Goal: Task Accomplishment & Management: Use online tool/utility

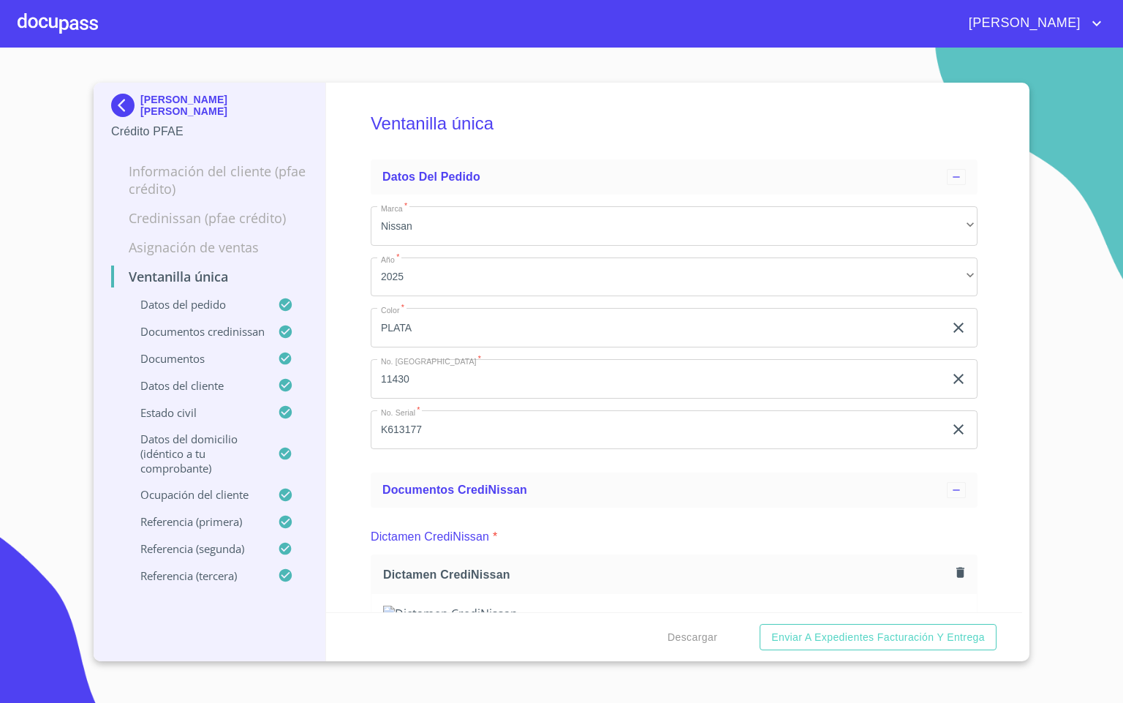
scroll to position [4718, 0]
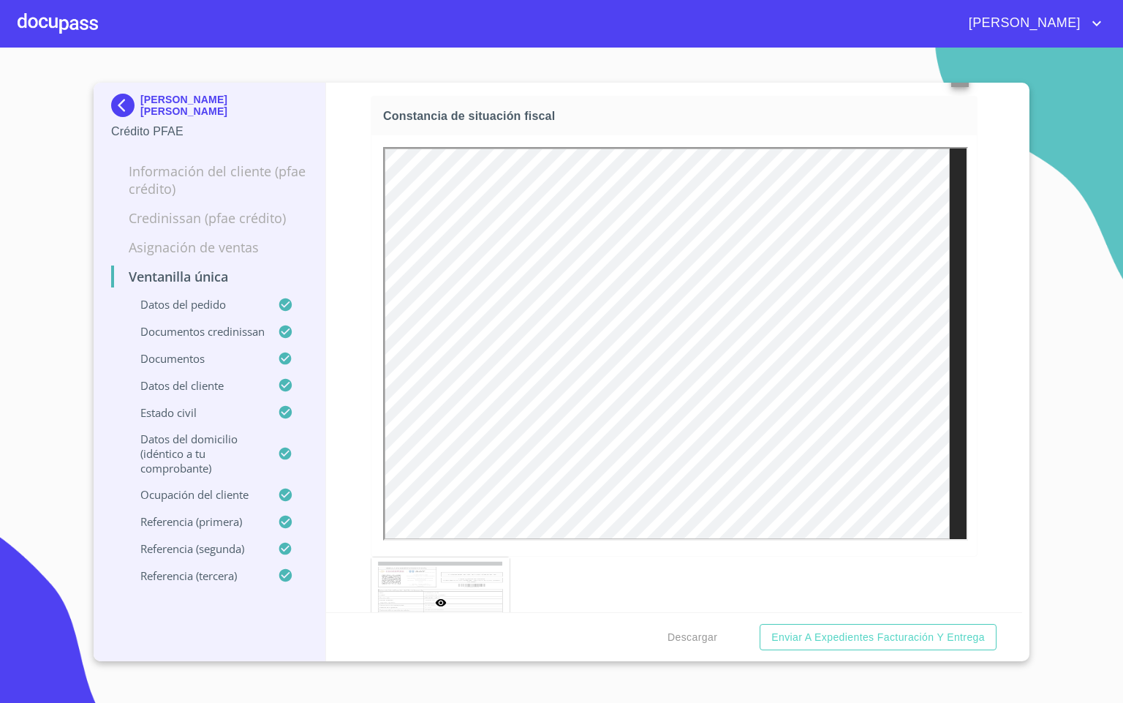
click at [48, 27] on div at bounding box center [58, 23] width 80 height 47
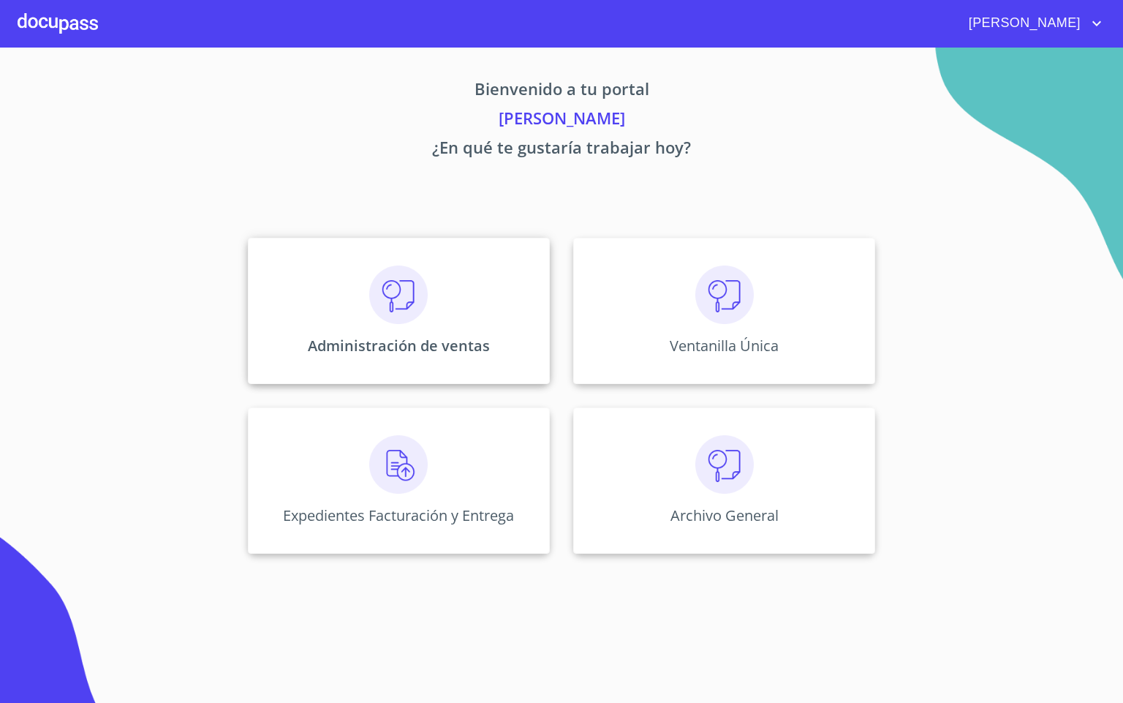
click at [388, 279] on img at bounding box center [398, 295] width 59 height 59
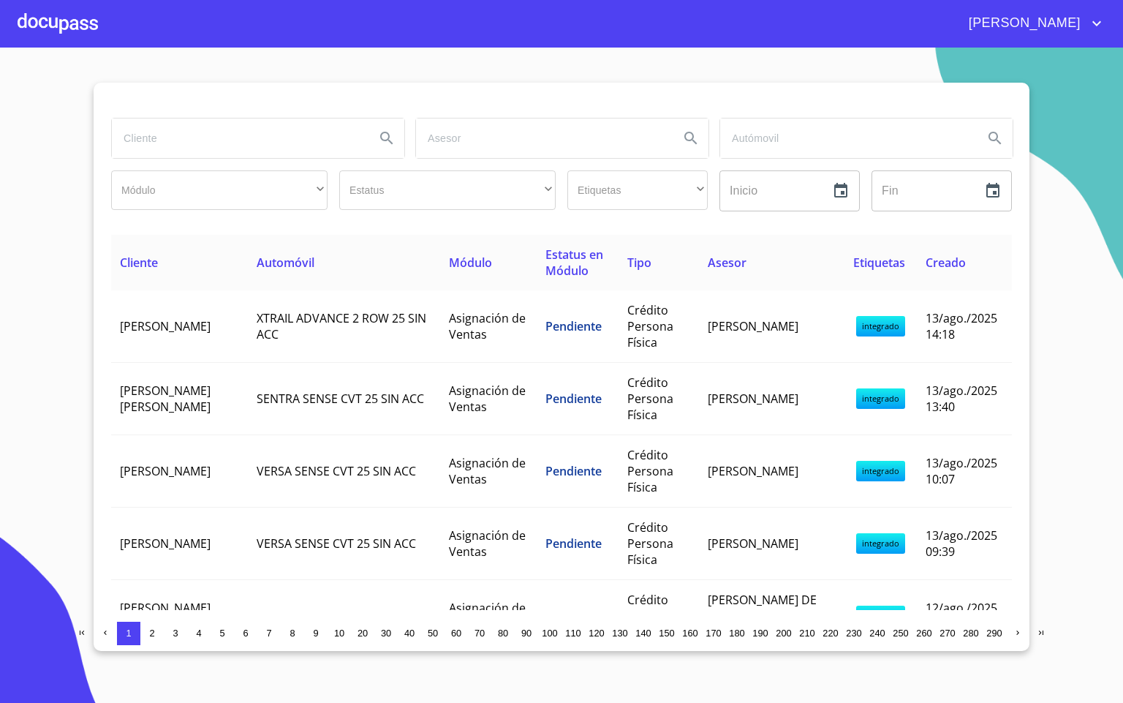
drag, startPoint x: 229, startPoint y: 143, endPoint x: 230, endPoint y: 135, distance: 8.9
click at [229, 136] on input "search" at bounding box center [238, 137] width 252 height 39
type input "[PERSON_NAME]"
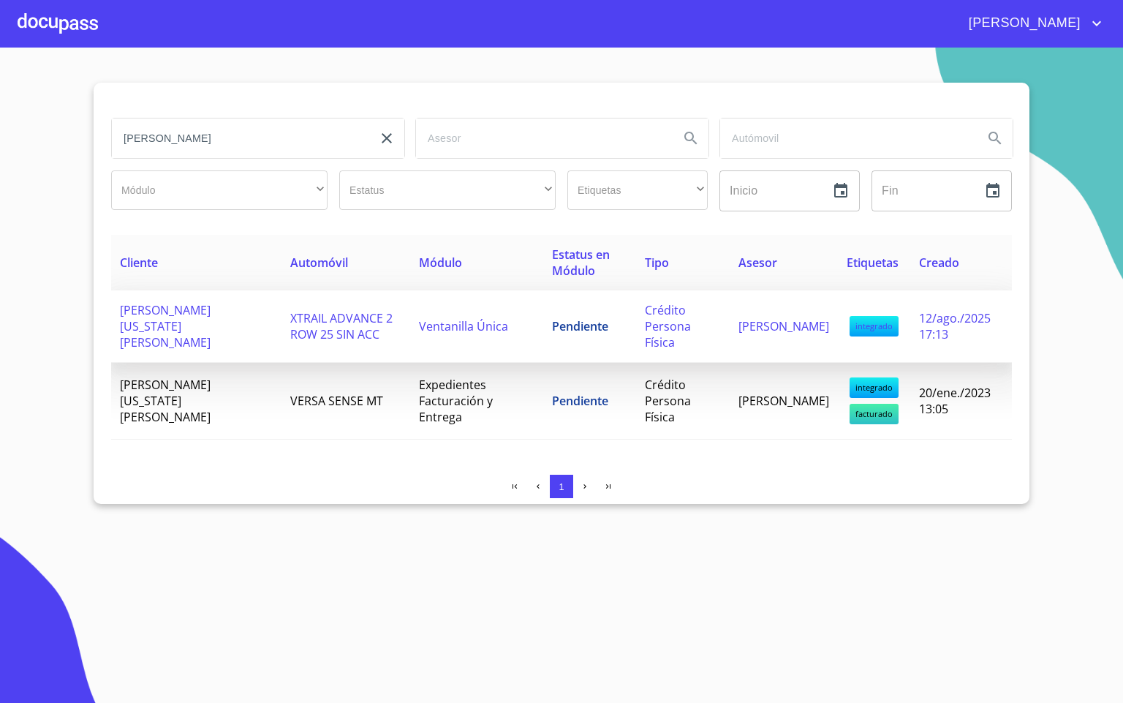
click at [636, 328] on td "Crédito Persona Física" at bounding box center [683, 326] width 94 height 72
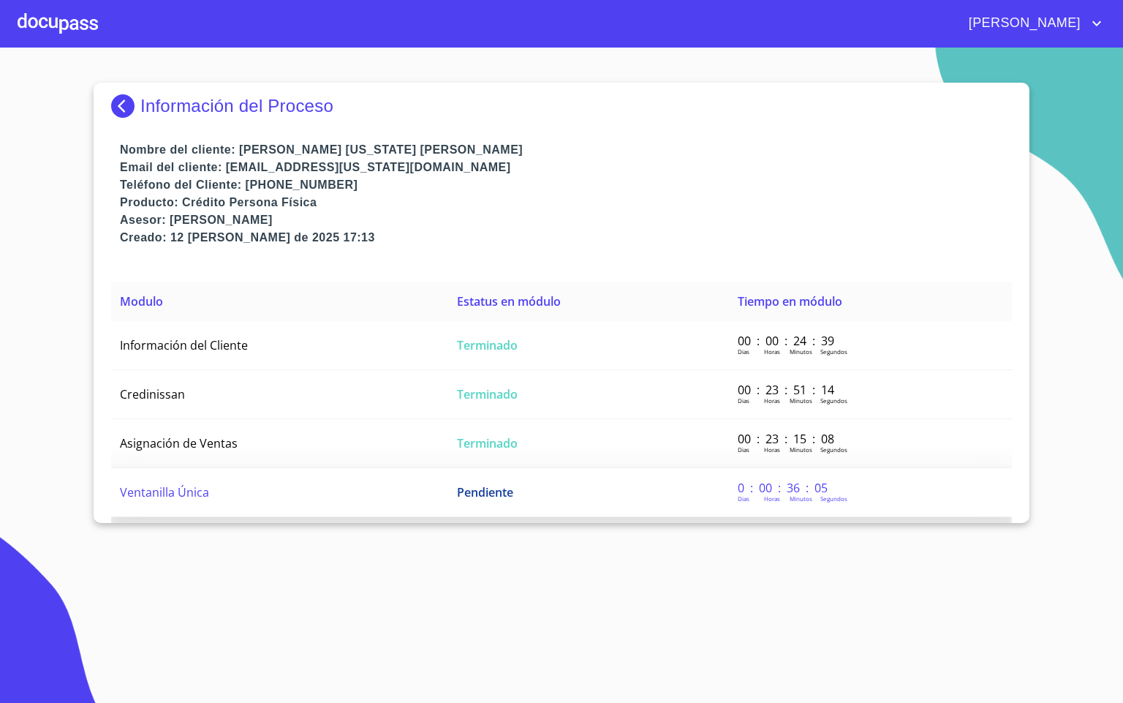
click at [361, 486] on td "Ventanilla Única" at bounding box center [279, 492] width 337 height 49
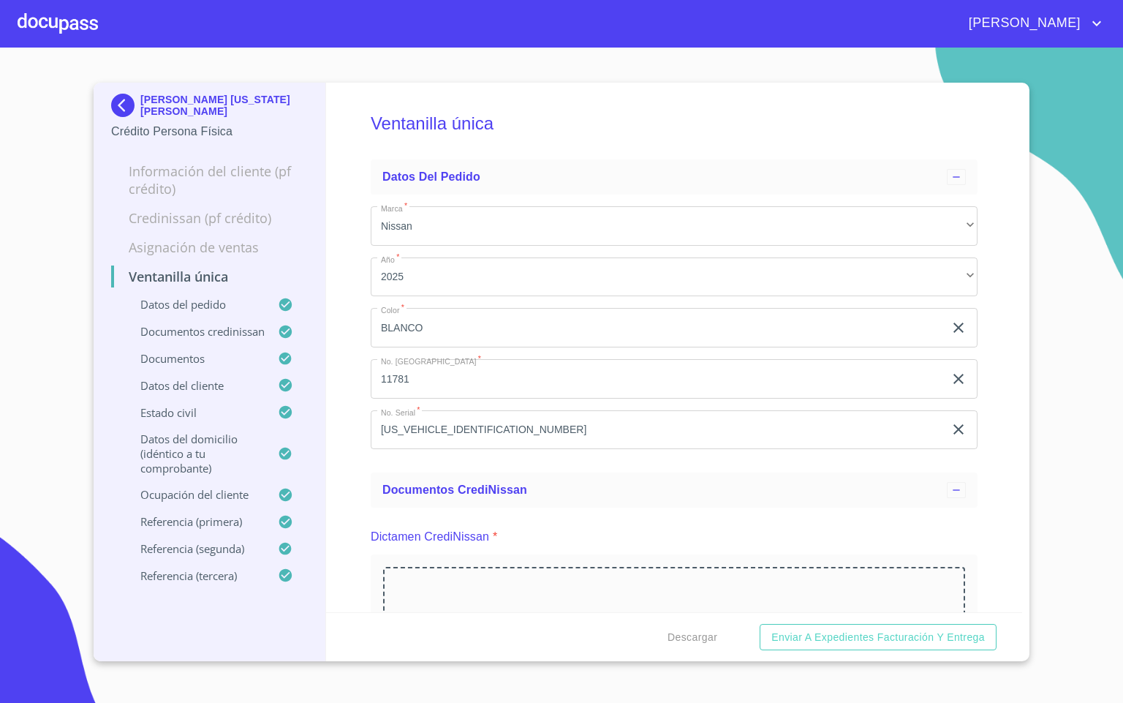
click at [361, 486] on div "Ventanilla única Datos del pedido Marca   * Nissan ​ Año   * 2025 ​ Color   * […" at bounding box center [674, 348] width 697 height 530
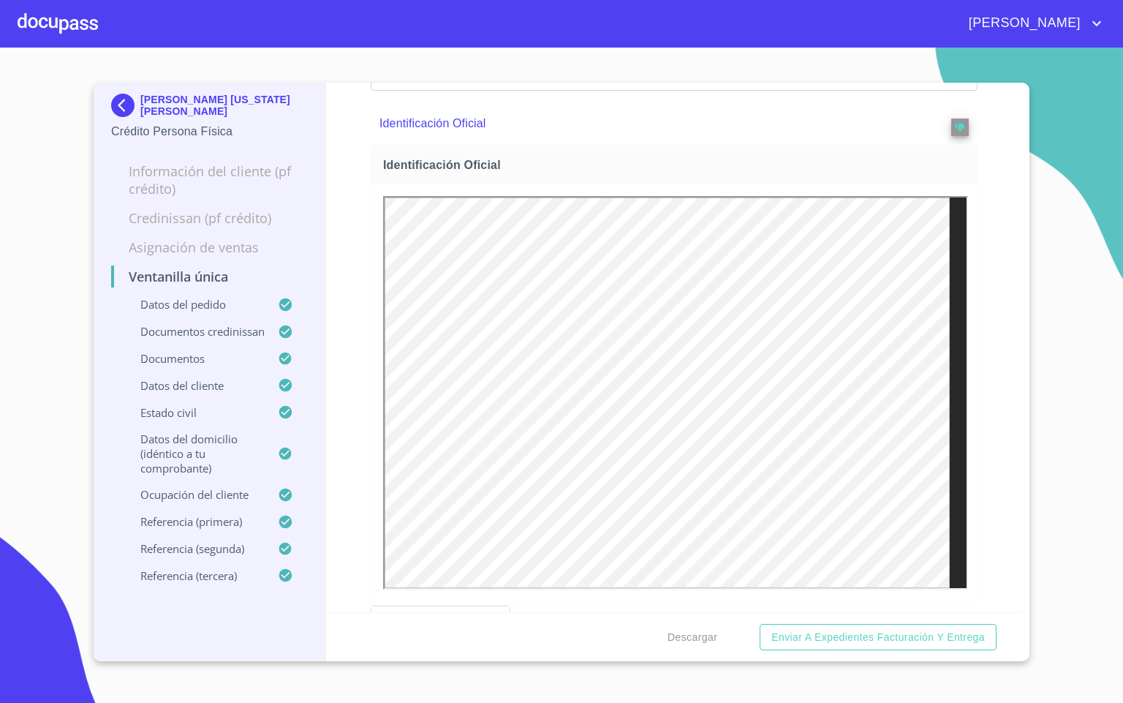
scroll to position [878, 0]
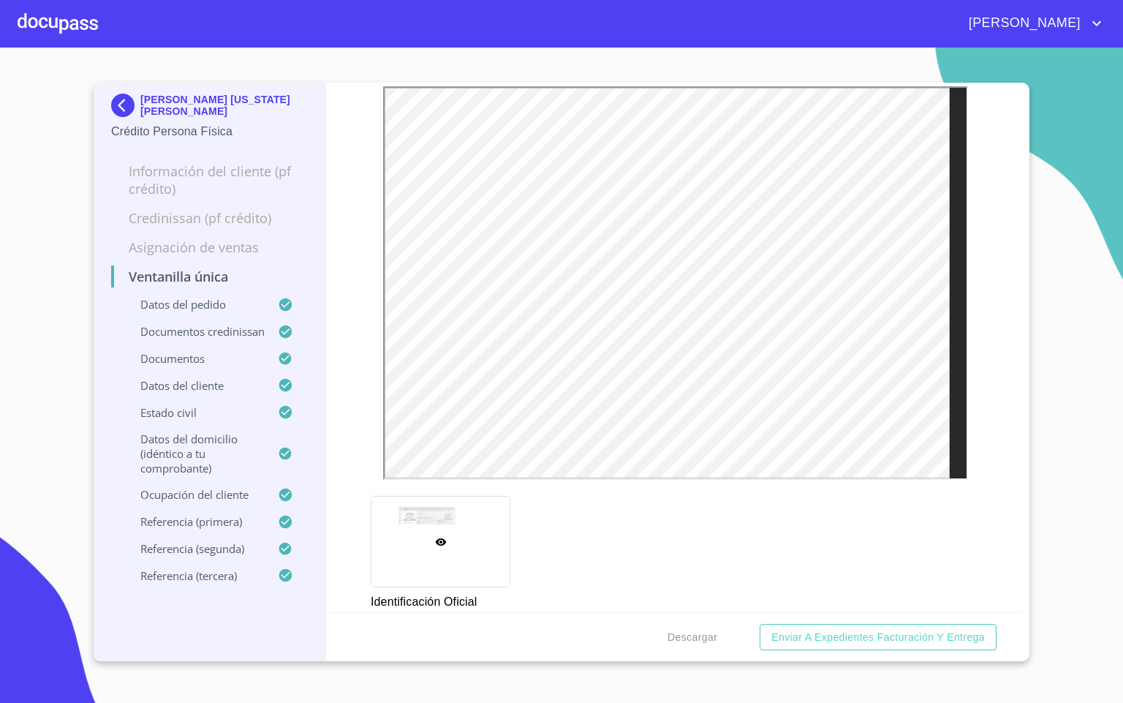
click at [994, 380] on div "Ventanilla única Datos del pedido Marca   * Nissan ​ Año   * 2025 ​ Color   * […" at bounding box center [674, 348] width 697 height 530
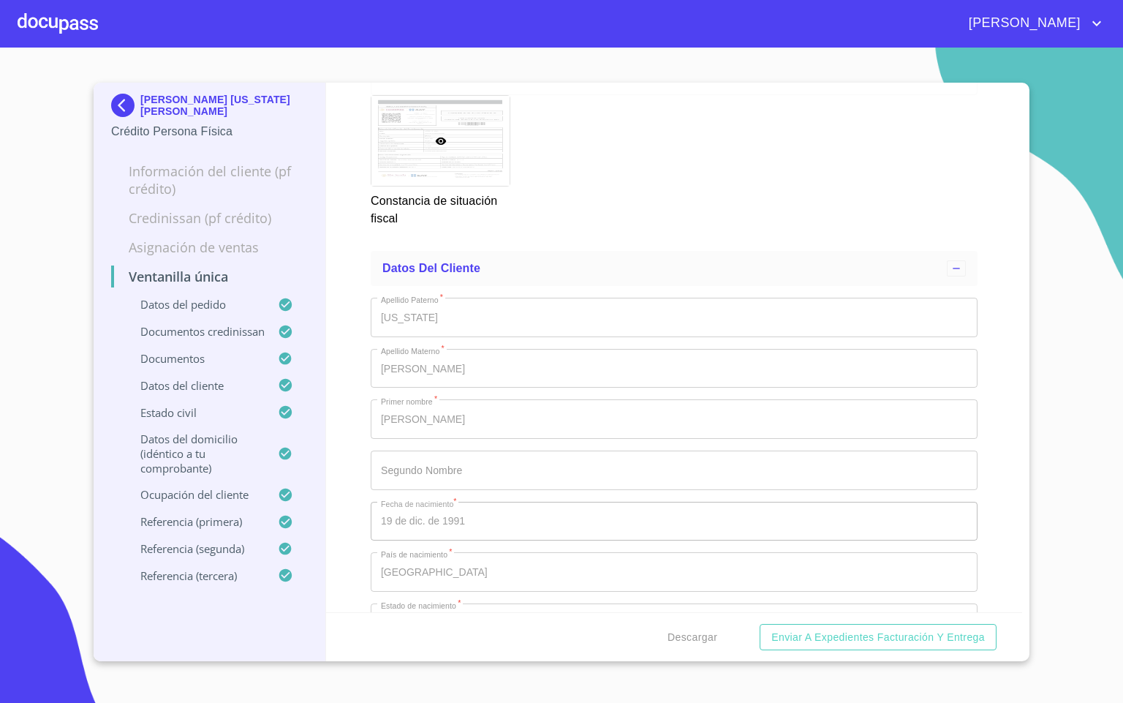
scroll to position [4059, 0]
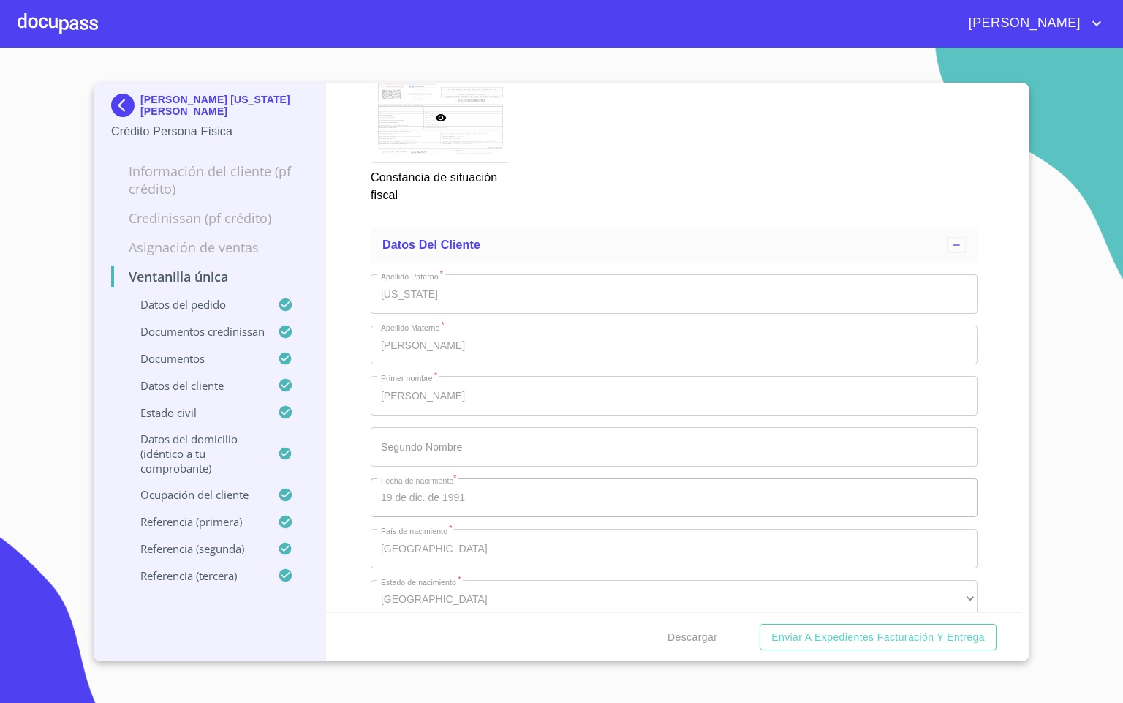
click at [997, 488] on div "Ventanilla única Datos del pedido Marca   * Nissan ​ Año   * 2025 ​ Color   * […" at bounding box center [674, 348] width 697 height 530
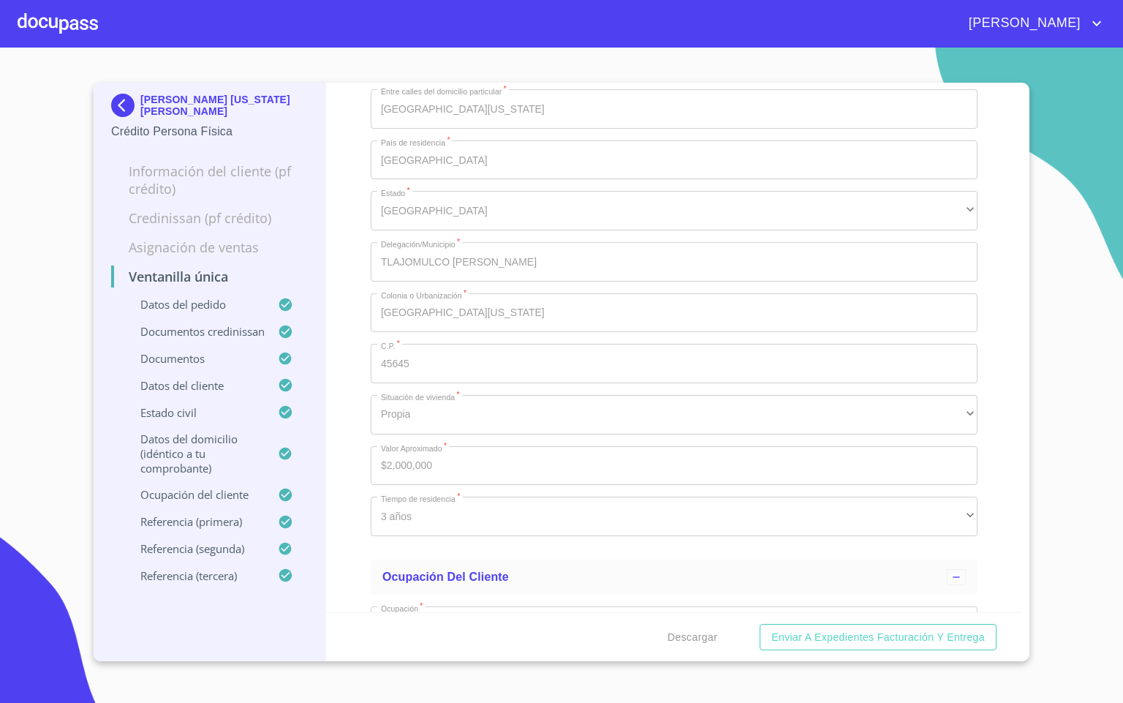
scroll to position [5266, 0]
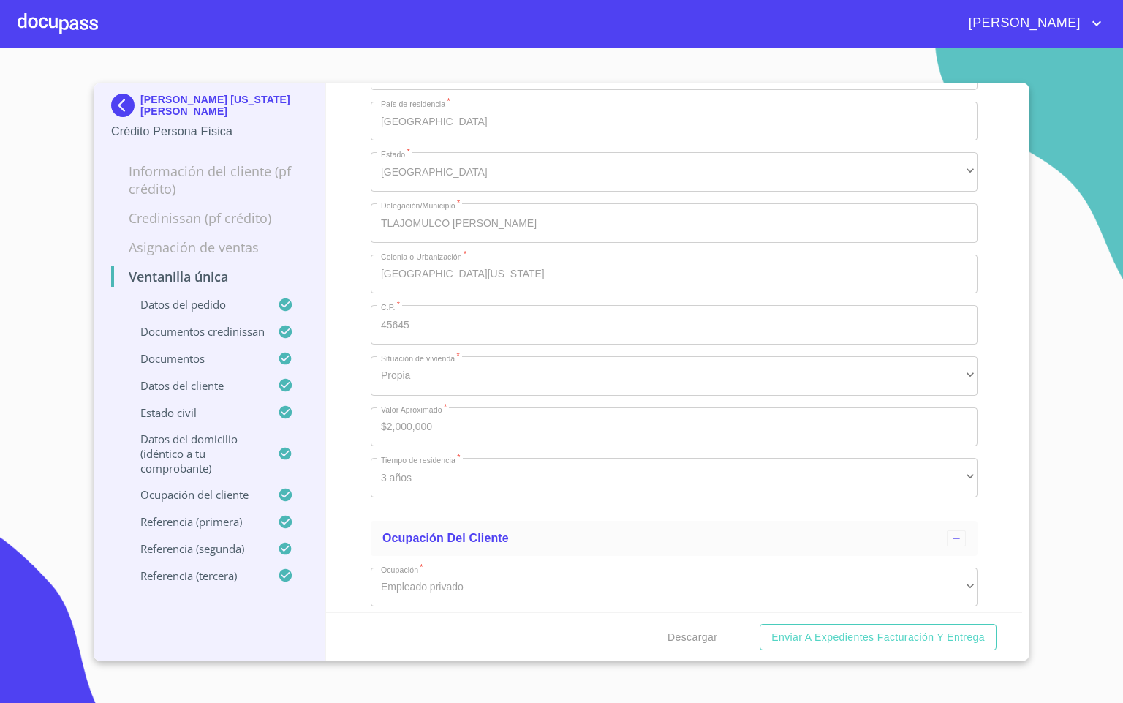
click at [91, 23] on div at bounding box center [58, 23] width 80 height 47
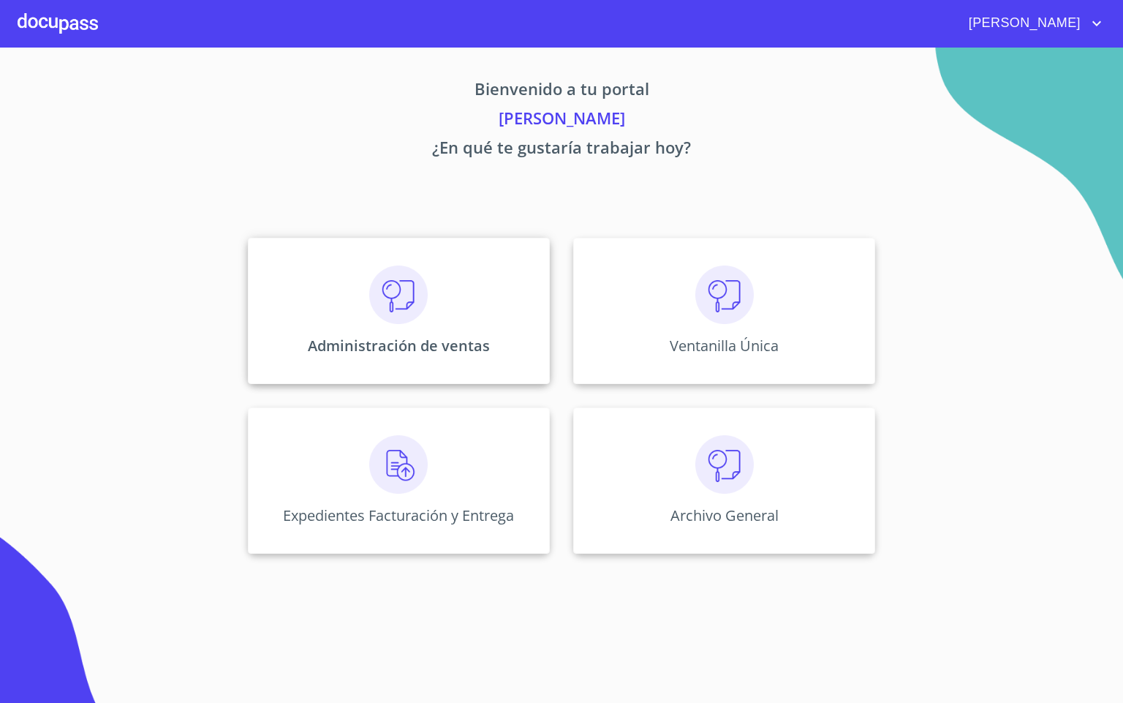
click at [350, 321] on div "Administración de ventas" at bounding box center [399, 311] width 302 height 146
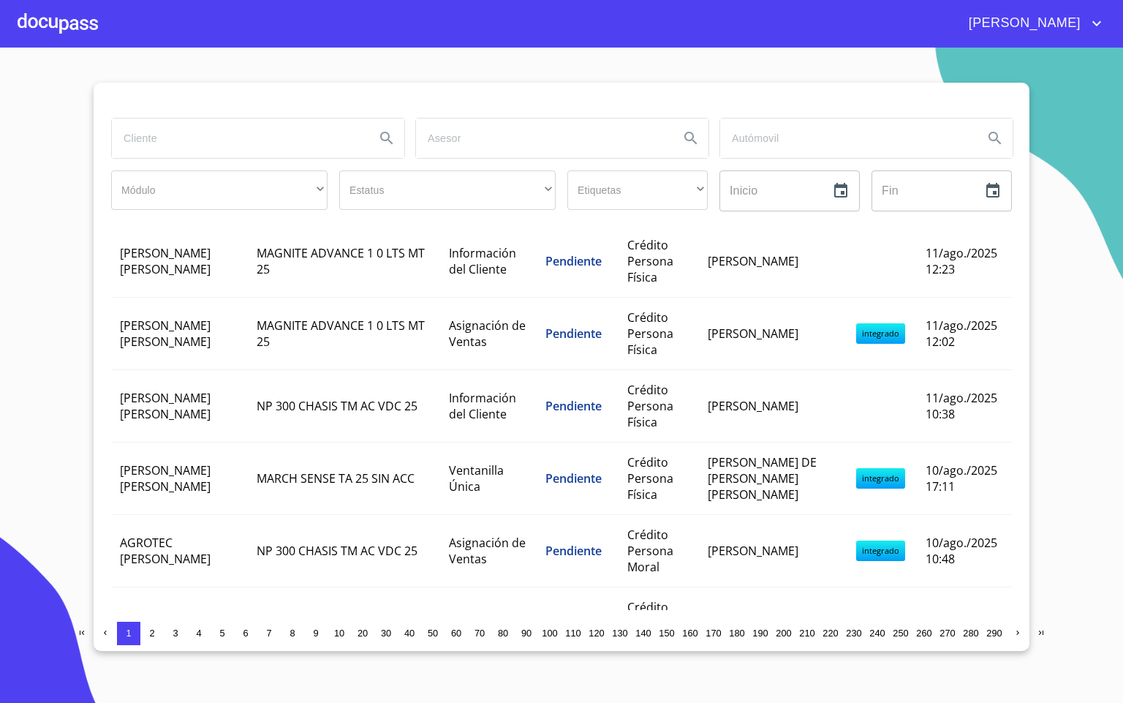
scroll to position [987, 0]
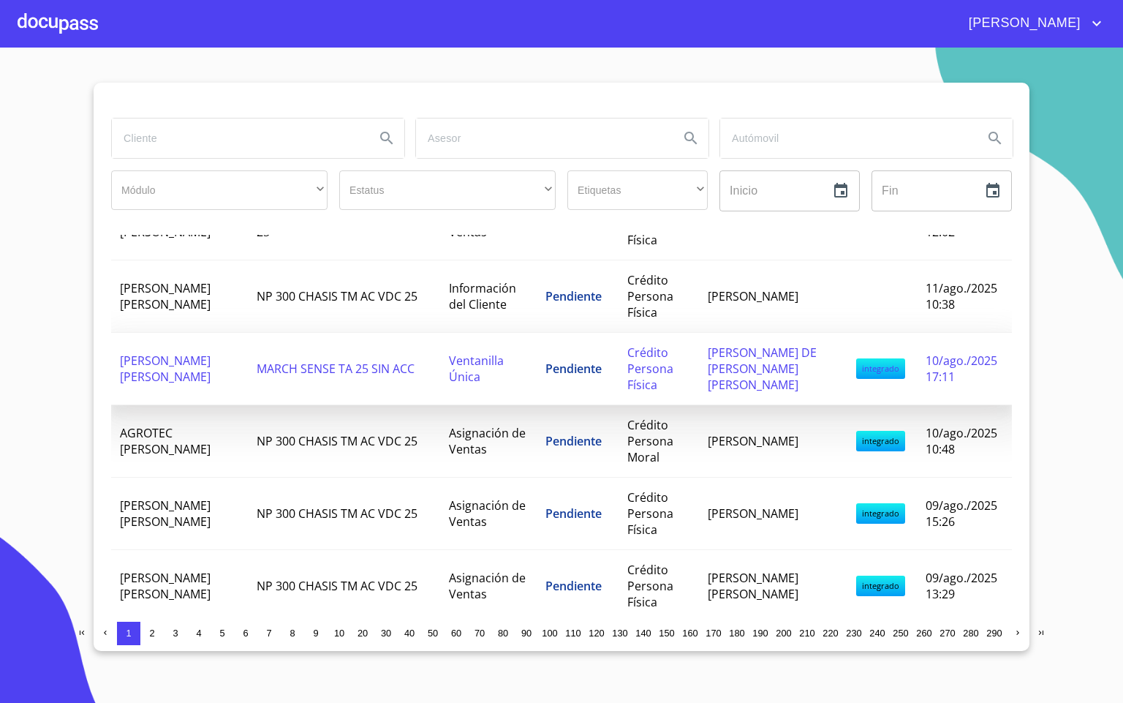
click at [276, 375] on td "MARCH SENSE TA 25 SIN ACC" at bounding box center [344, 369] width 192 height 72
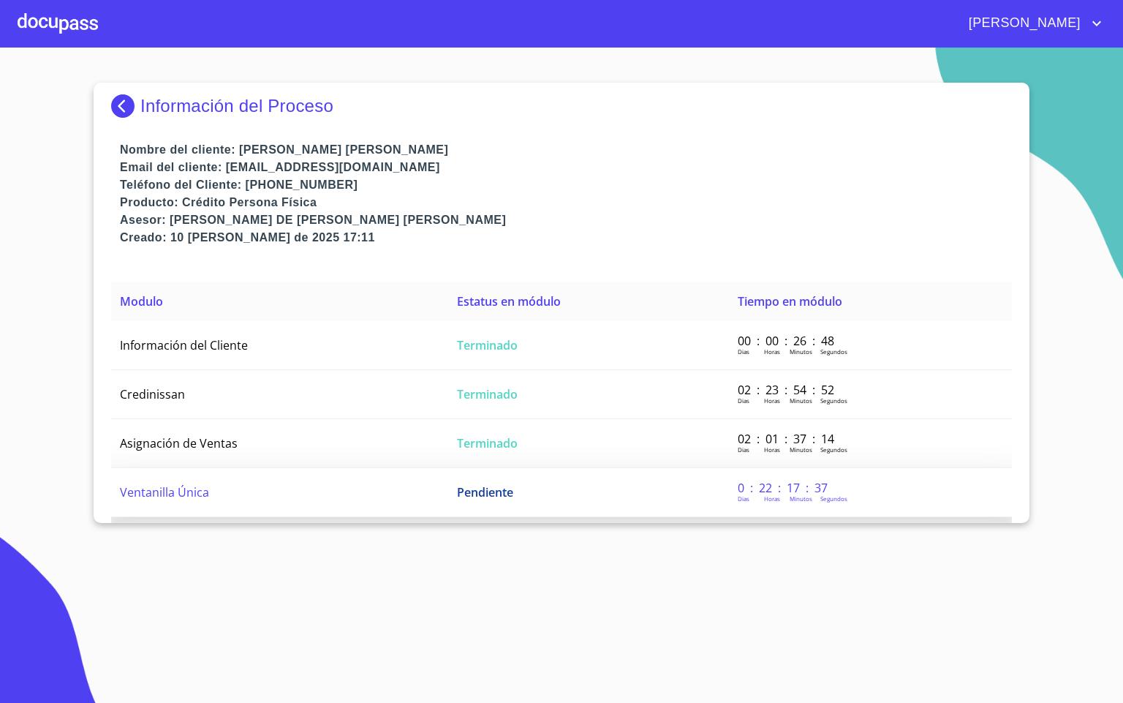
click at [290, 511] on td "Ventanilla Única" at bounding box center [279, 492] width 337 height 49
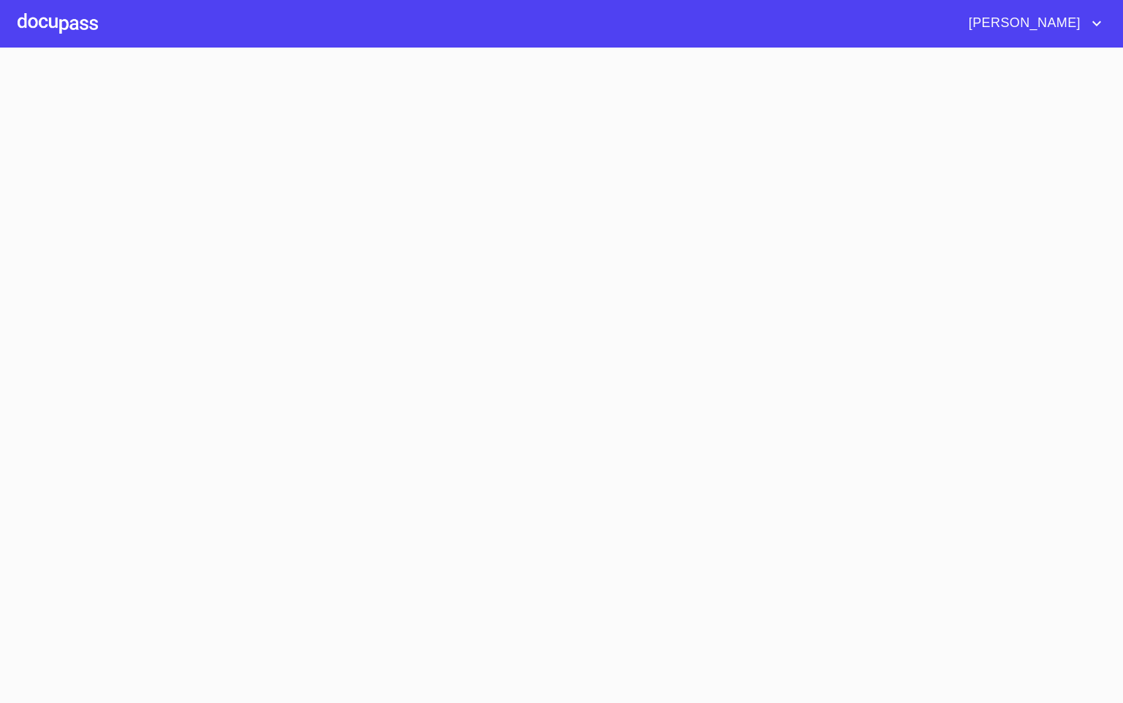
click at [312, 492] on section at bounding box center [561, 375] width 1123 height 655
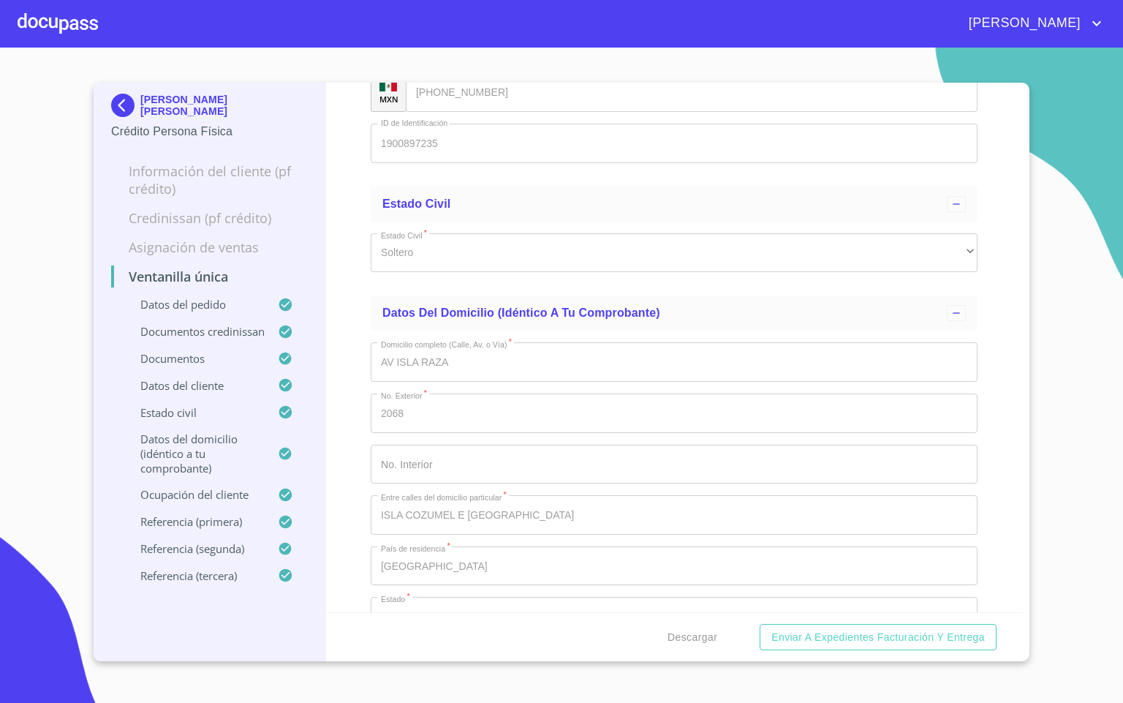
scroll to position [5925, 0]
